Goal: Task Accomplishment & Management: Manage account settings

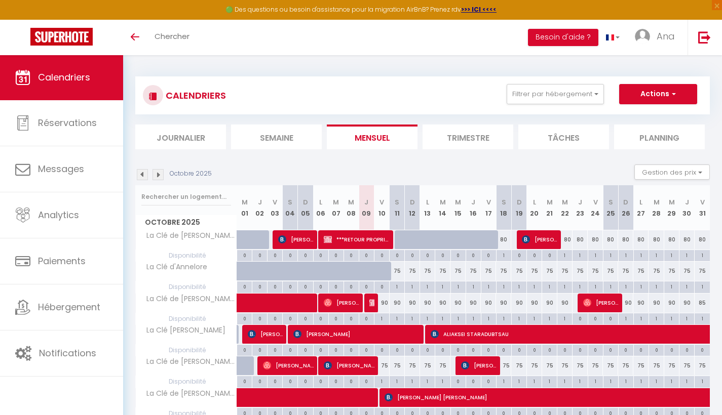
scroll to position [52, 0]
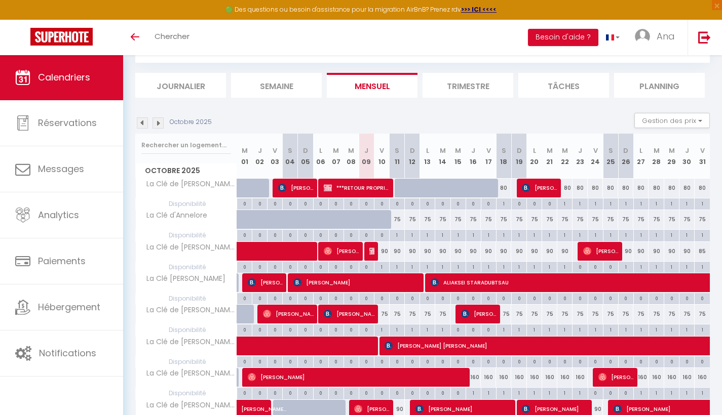
click at [381, 254] on div "90" at bounding box center [381, 251] width 15 height 19
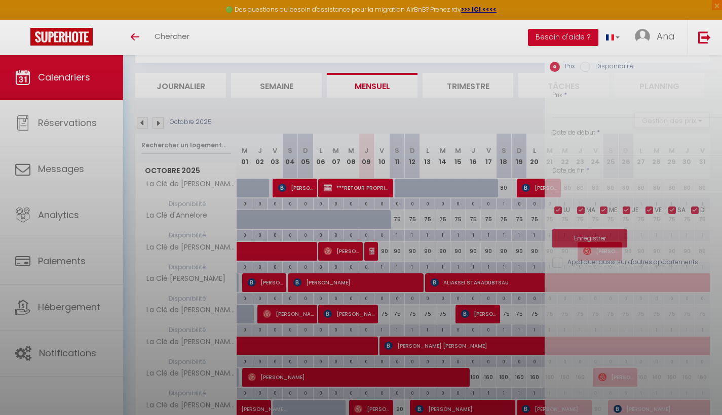
type input "90"
type input "Ven 10 Octobre 2025"
type input "Sam 11 Octobre 2025"
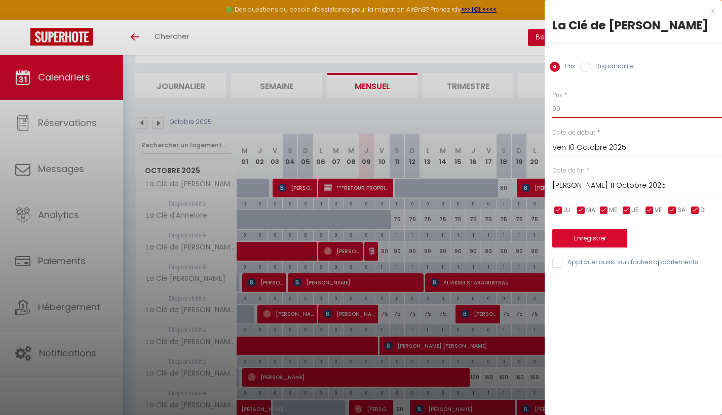
click at [561, 110] on input "90" at bounding box center [637, 109] width 170 height 18
type input "9"
type input "85"
click at [598, 185] on input "Sam 11 Octobre 2025" at bounding box center [637, 185] width 170 height 13
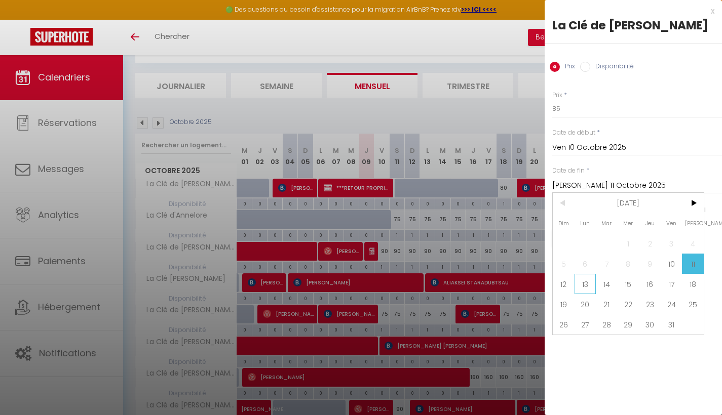
click at [583, 287] on span "13" at bounding box center [585, 284] width 22 height 20
type input "Lun 13 Octobre 2025"
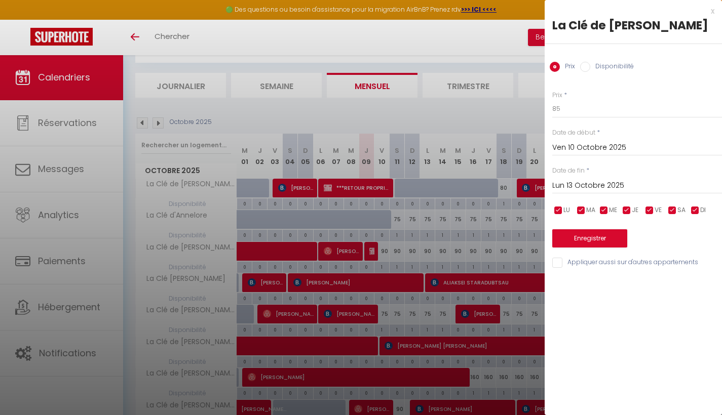
click at [597, 236] on button "Enregistrer" at bounding box center [589, 238] width 75 height 18
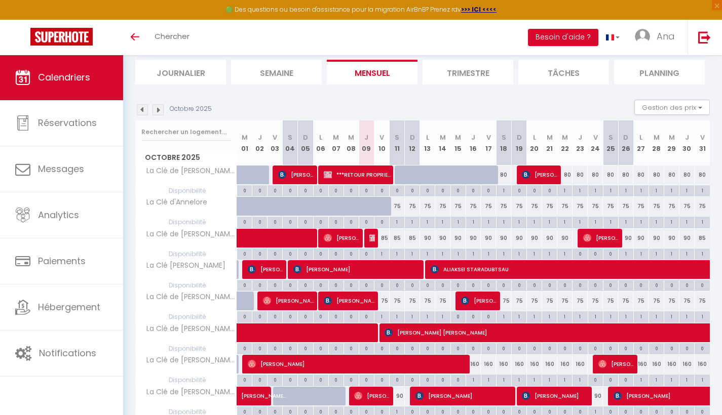
scroll to position [66, 0]
